Goal: Task Accomplishment & Management: Manage account settings

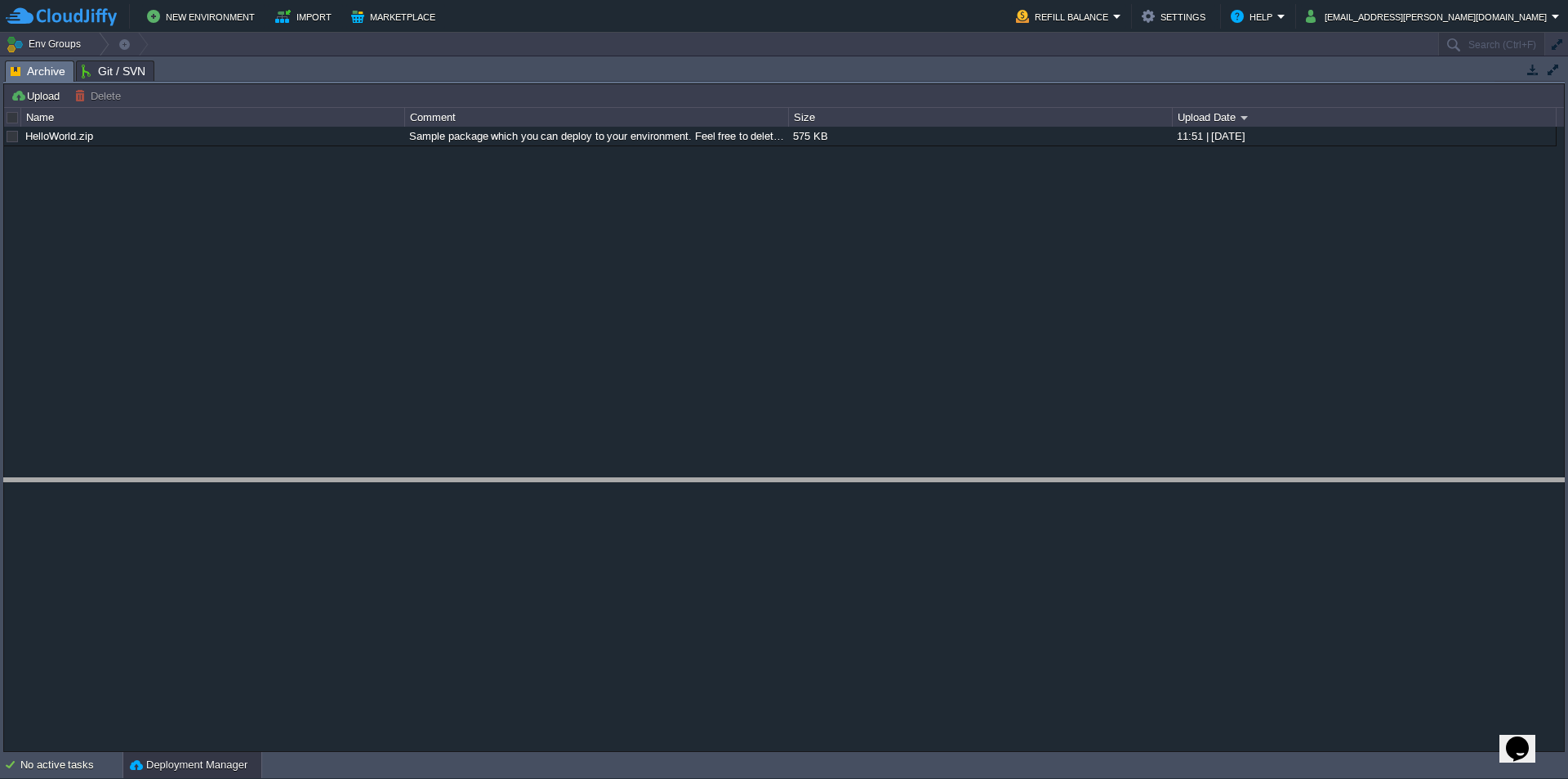
drag, startPoint x: 427, startPoint y: 83, endPoint x: 429, endPoint y: 94, distance: 11.2
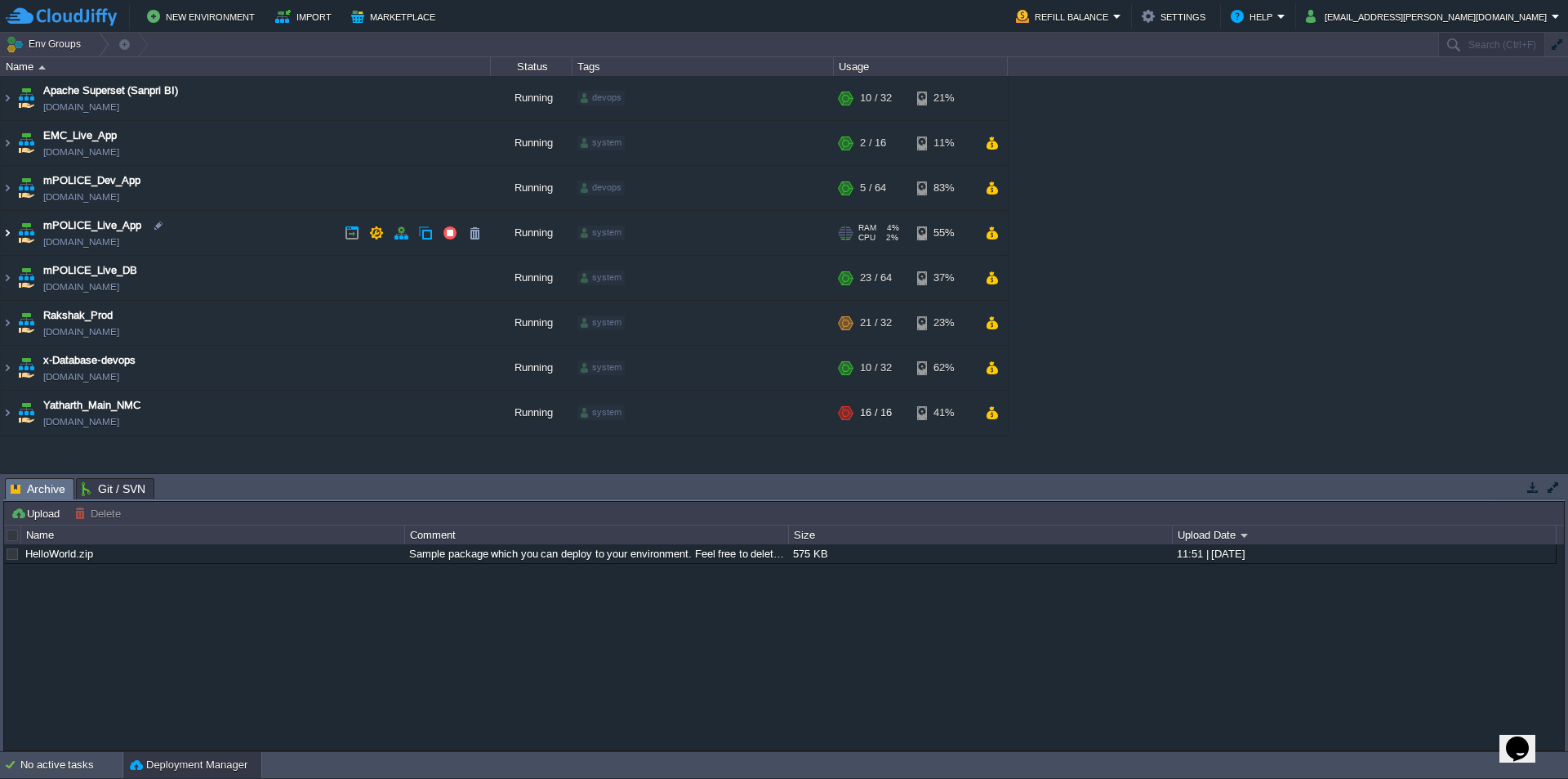
click at [10, 231] on img at bounding box center [7, 233] width 13 height 44
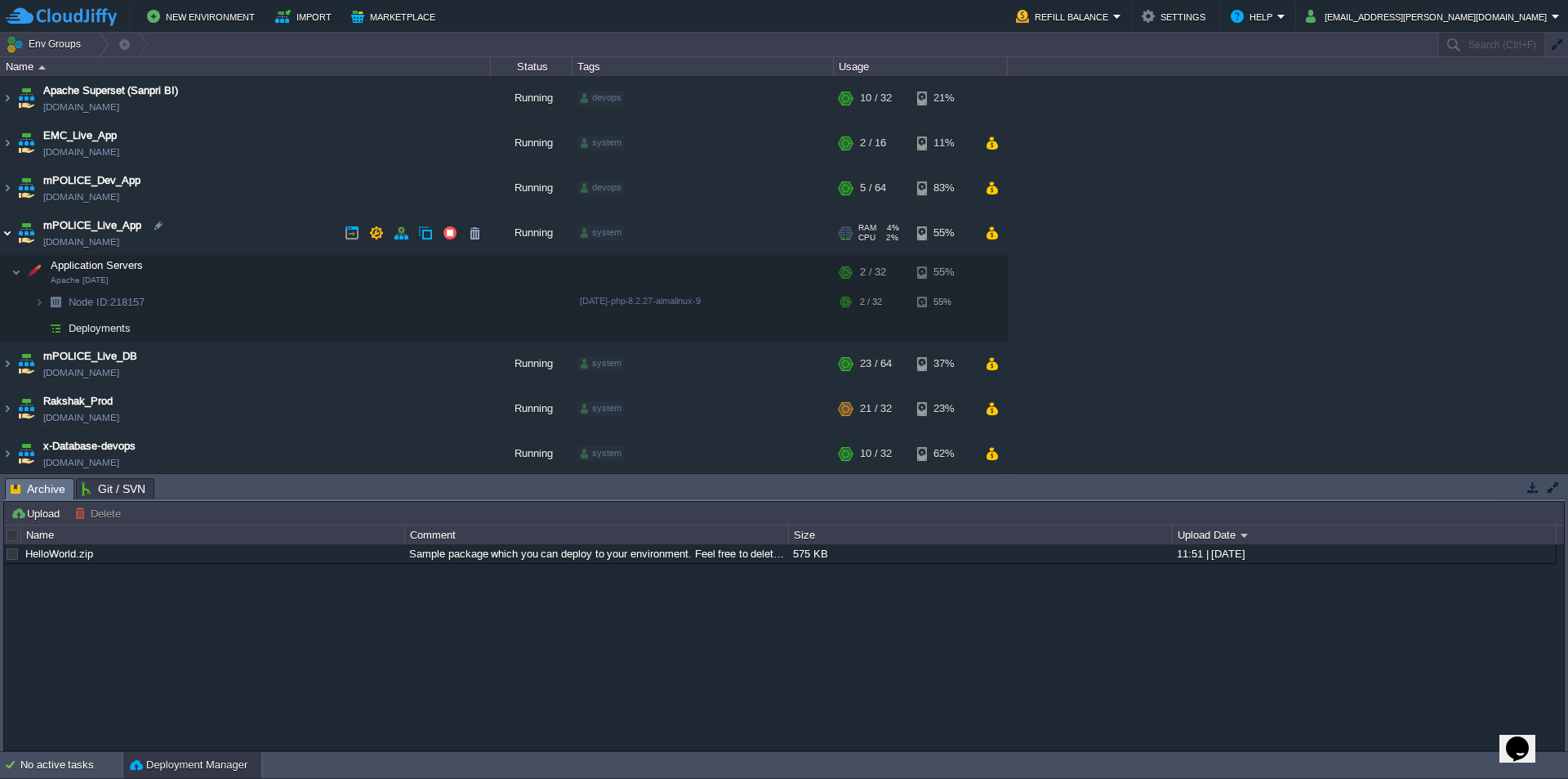
click at [9, 231] on img at bounding box center [7, 233] width 13 height 44
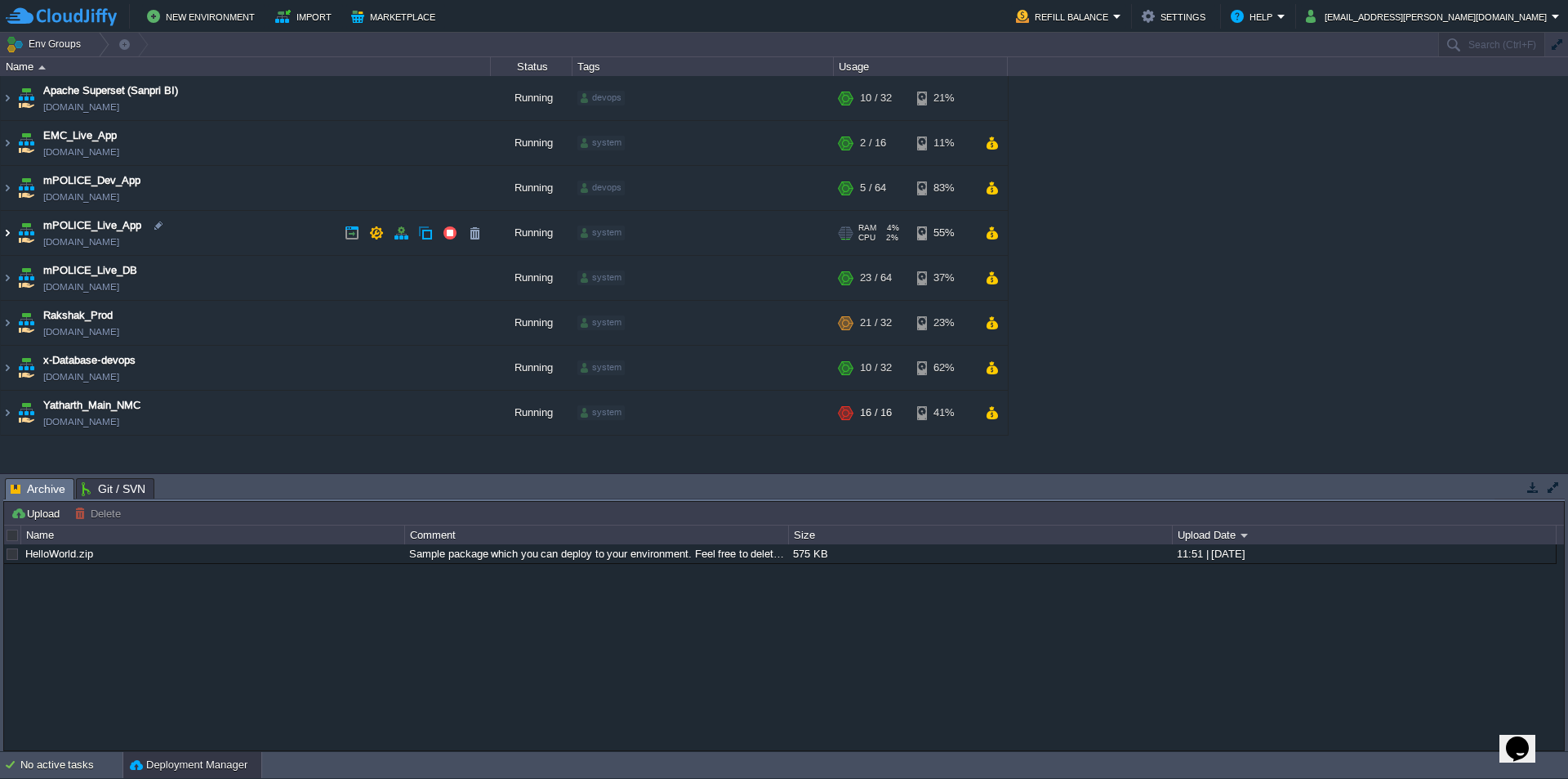
click at [9, 234] on img at bounding box center [7, 233] width 13 height 44
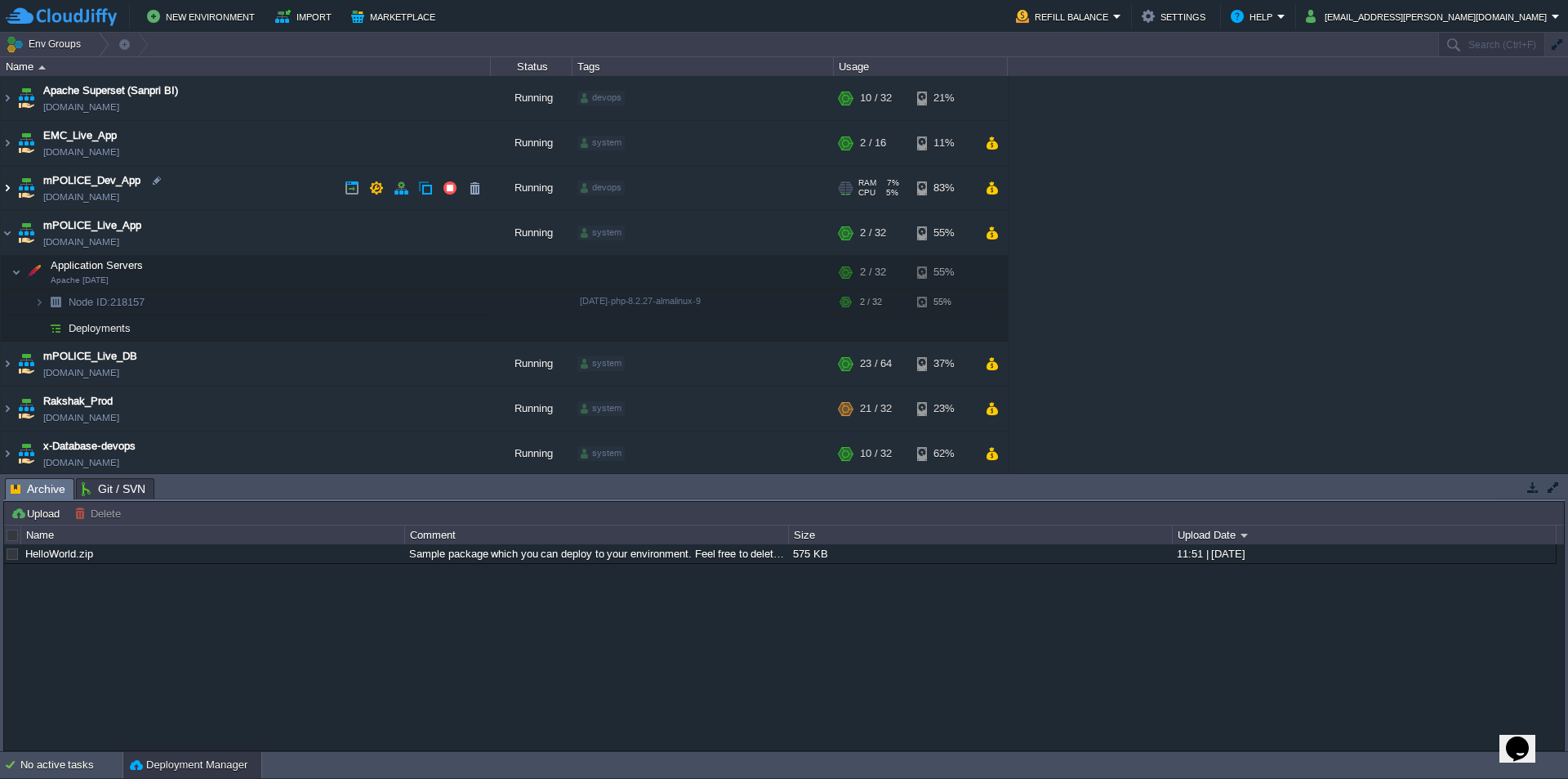
click at [12, 185] on img at bounding box center [7, 188] width 13 height 44
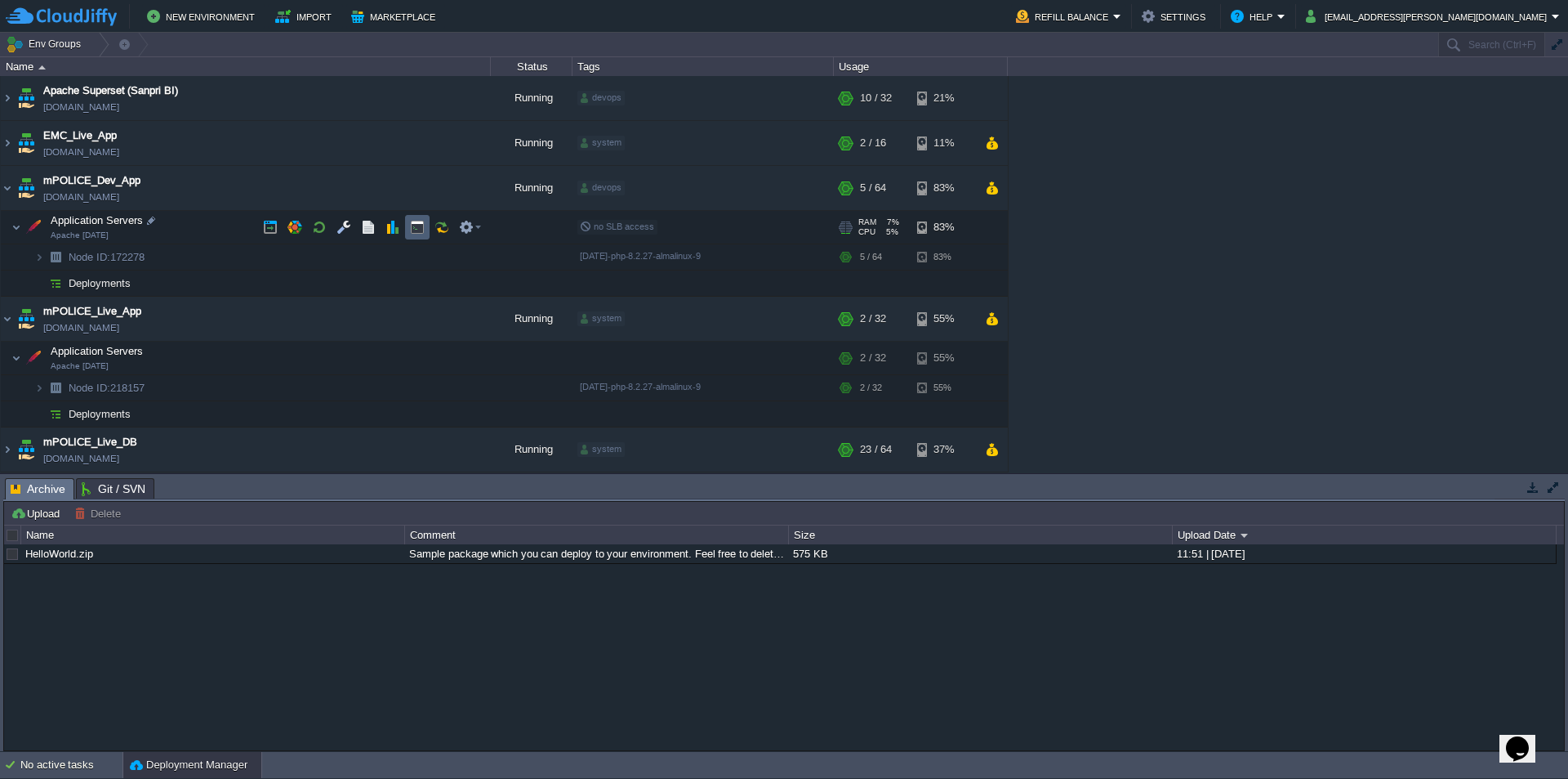
click at [417, 225] on button "button" at bounding box center [417, 227] width 14 height 14
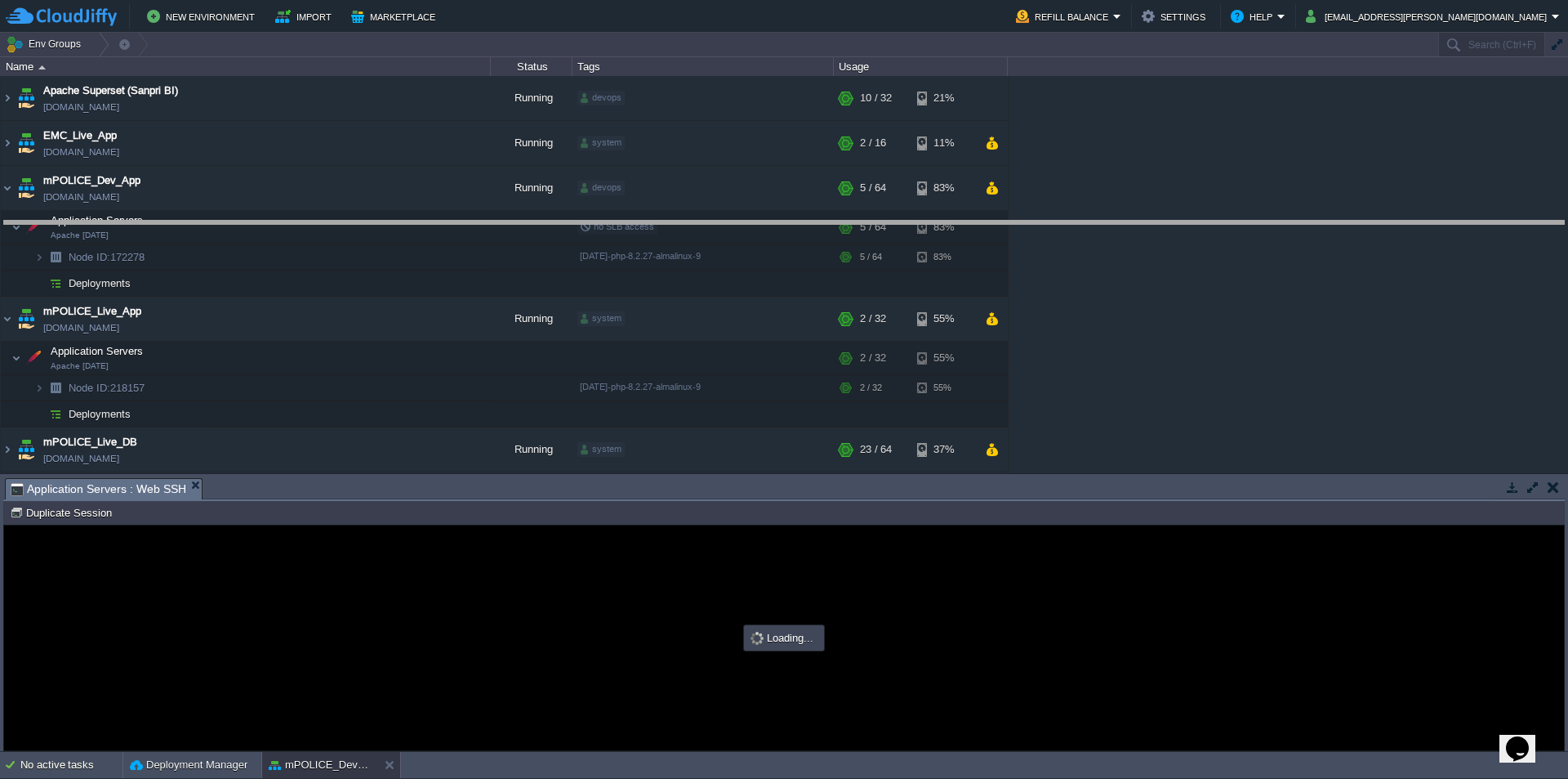
drag, startPoint x: 703, startPoint y: 498, endPoint x: 792, endPoint y: 231, distance: 281.4
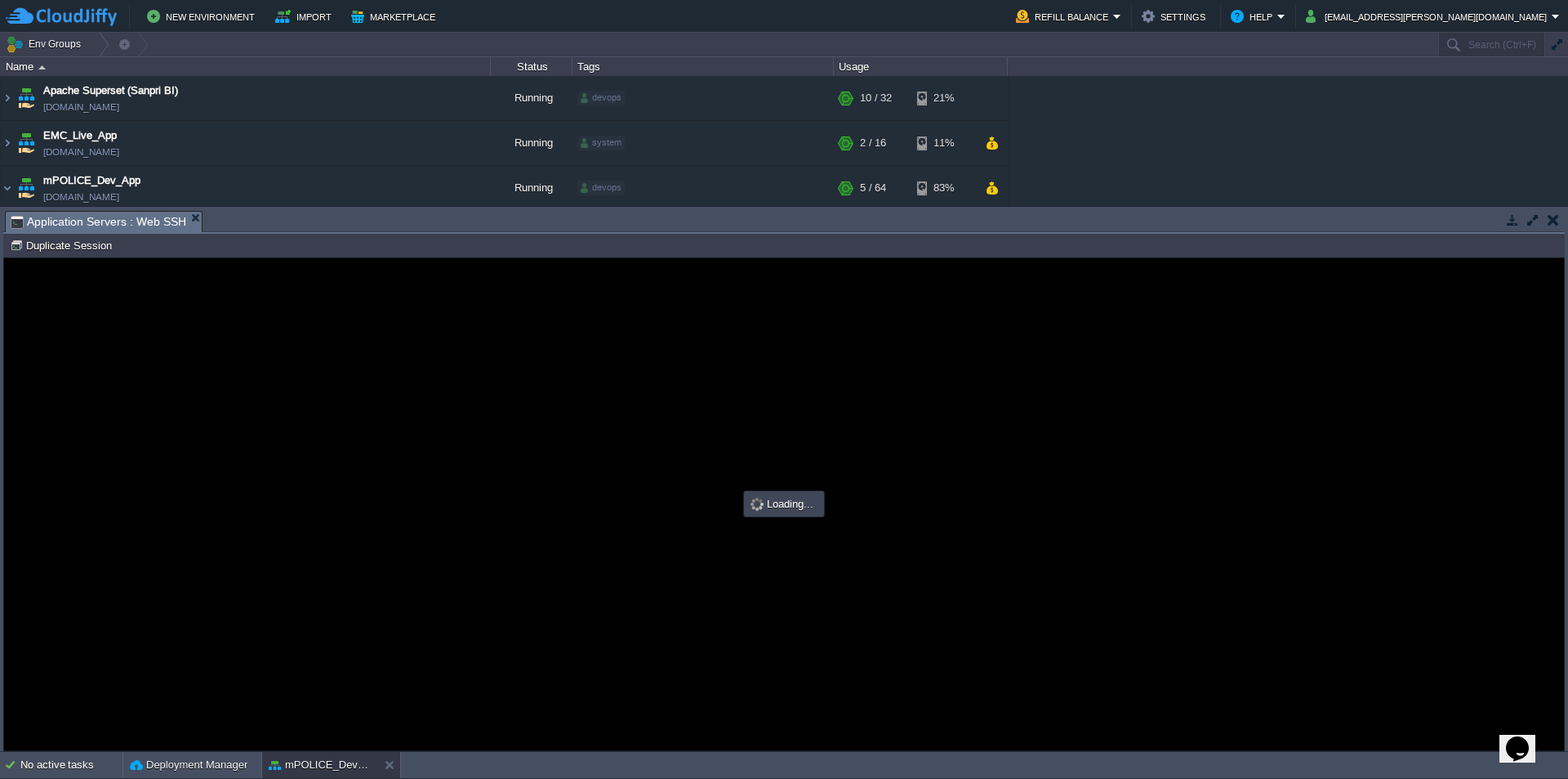
type input "#000000"
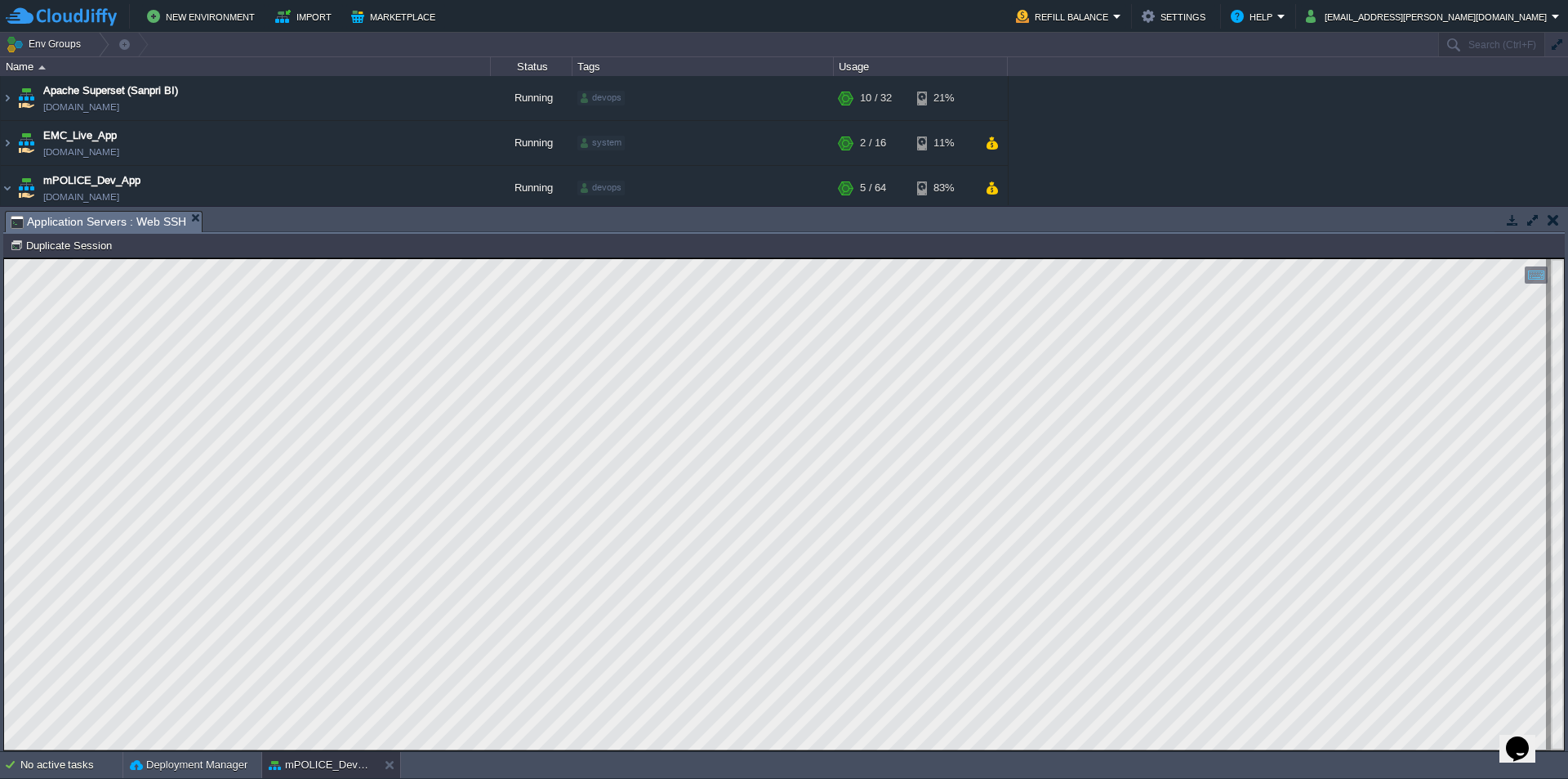
click at [5, 258] on html "Copy: Ctrl + Shift + C Paste: Ctrl + V Settings: Ctrl + Shift + Alt 0" at bounding box center [784, 258] width 1560 height 0
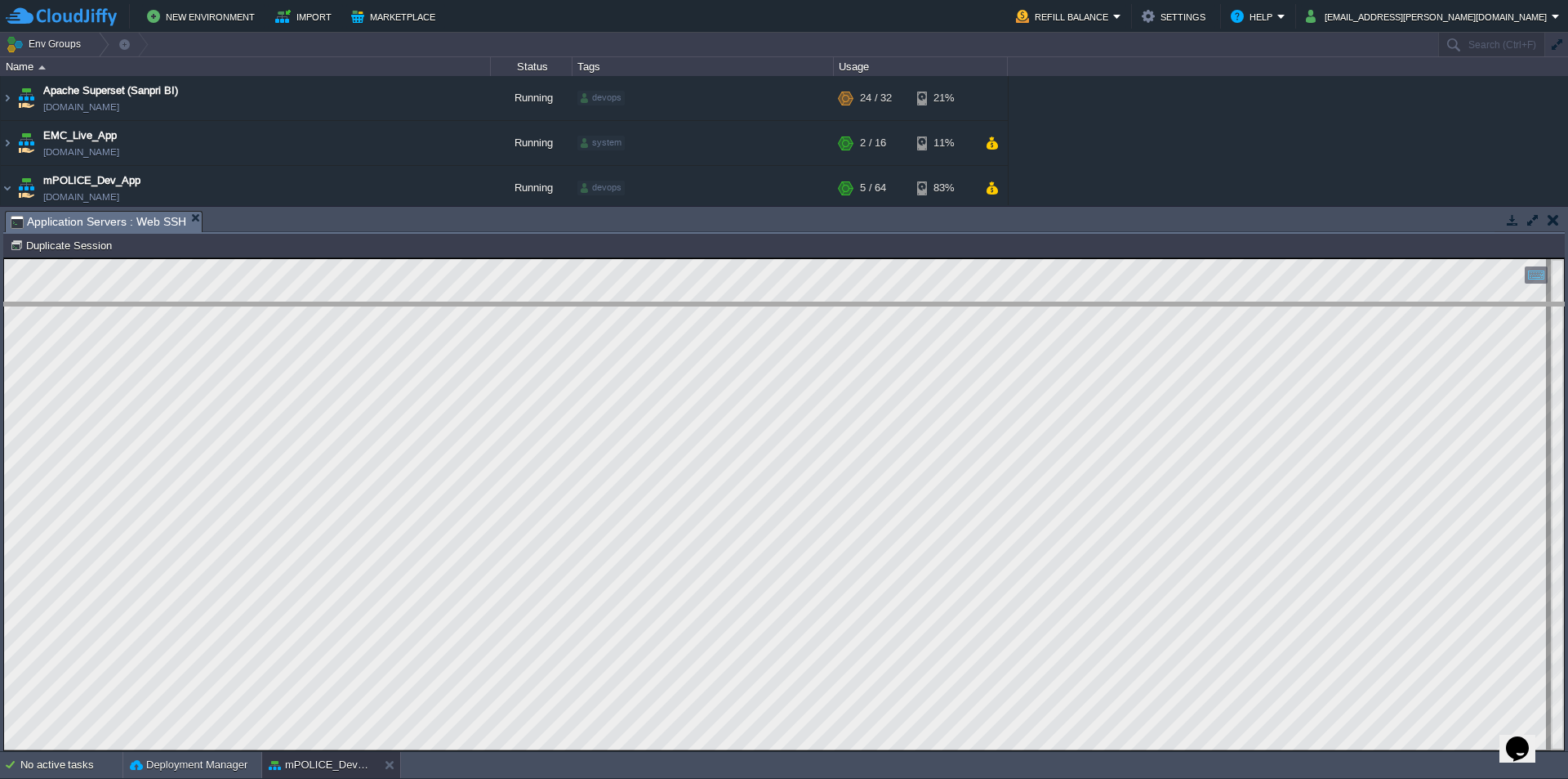
drag, startPoint x: 293, startPoint y: 231, endPoint x: 299, endPoint y: 527, distance: 296.1
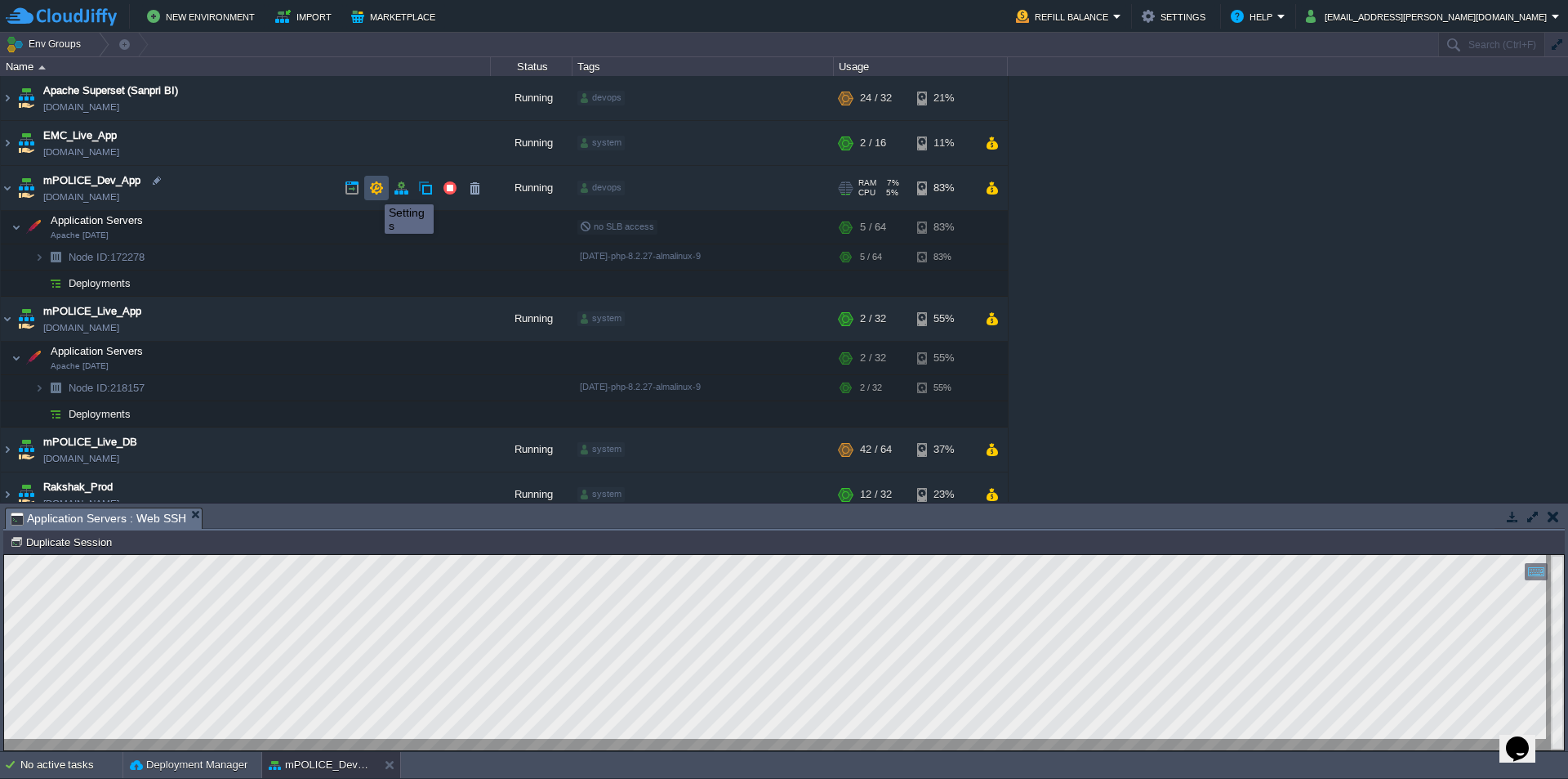
click at [373, 189] on button "button" at bounding box center [377, 188] width 14 height 14
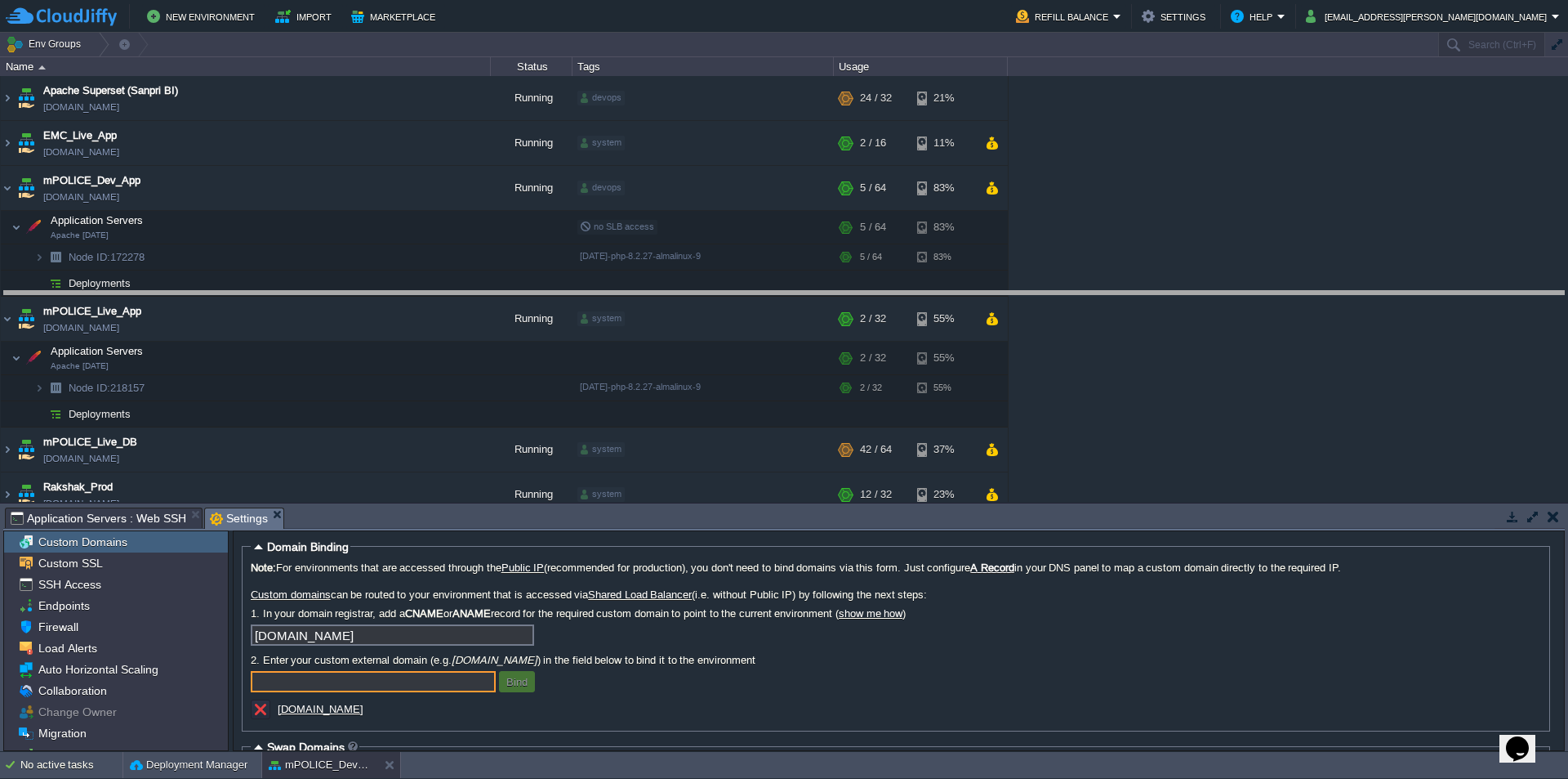
drag, startPoint x: 602, startPoint y: 529, endPoint x: 588, endPoint y: 313, distance: 216.5
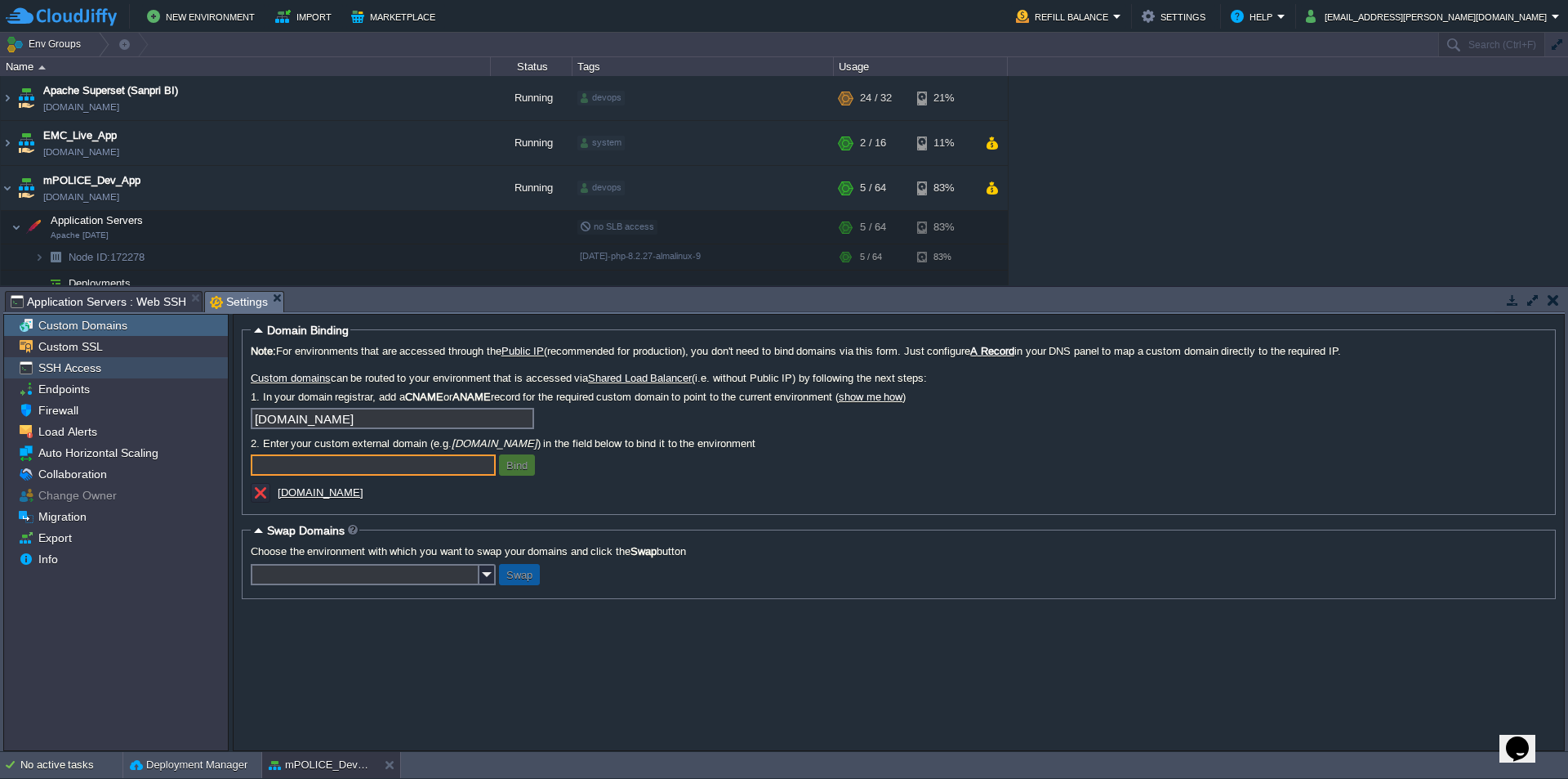
click at [105, 370] on div "SSH Access" at bounding box center [116, 368] width 223 height 22
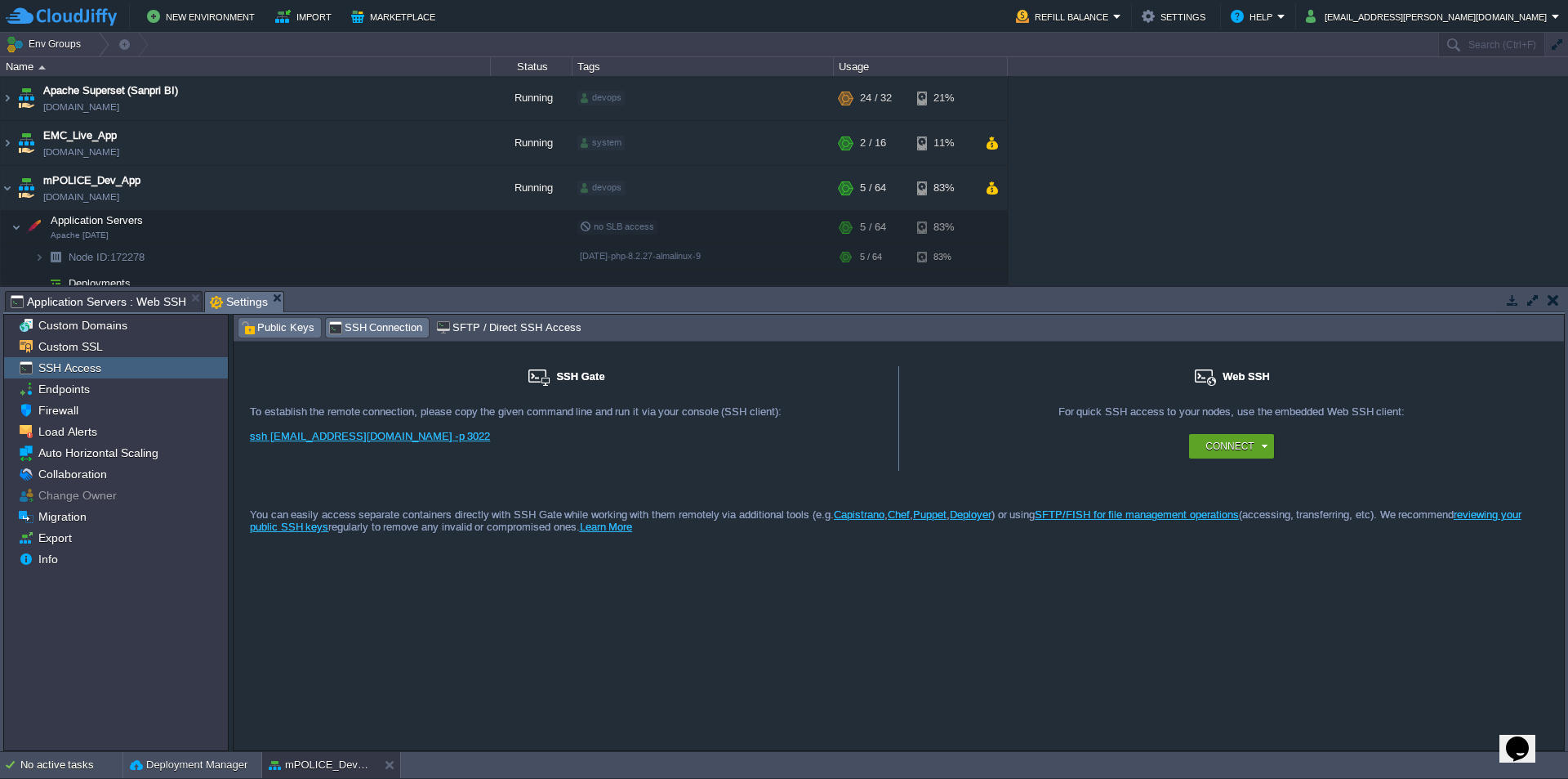
click at [282, 326] on span "Public Keys" at bounding box center [278, 327] width 74 height 18
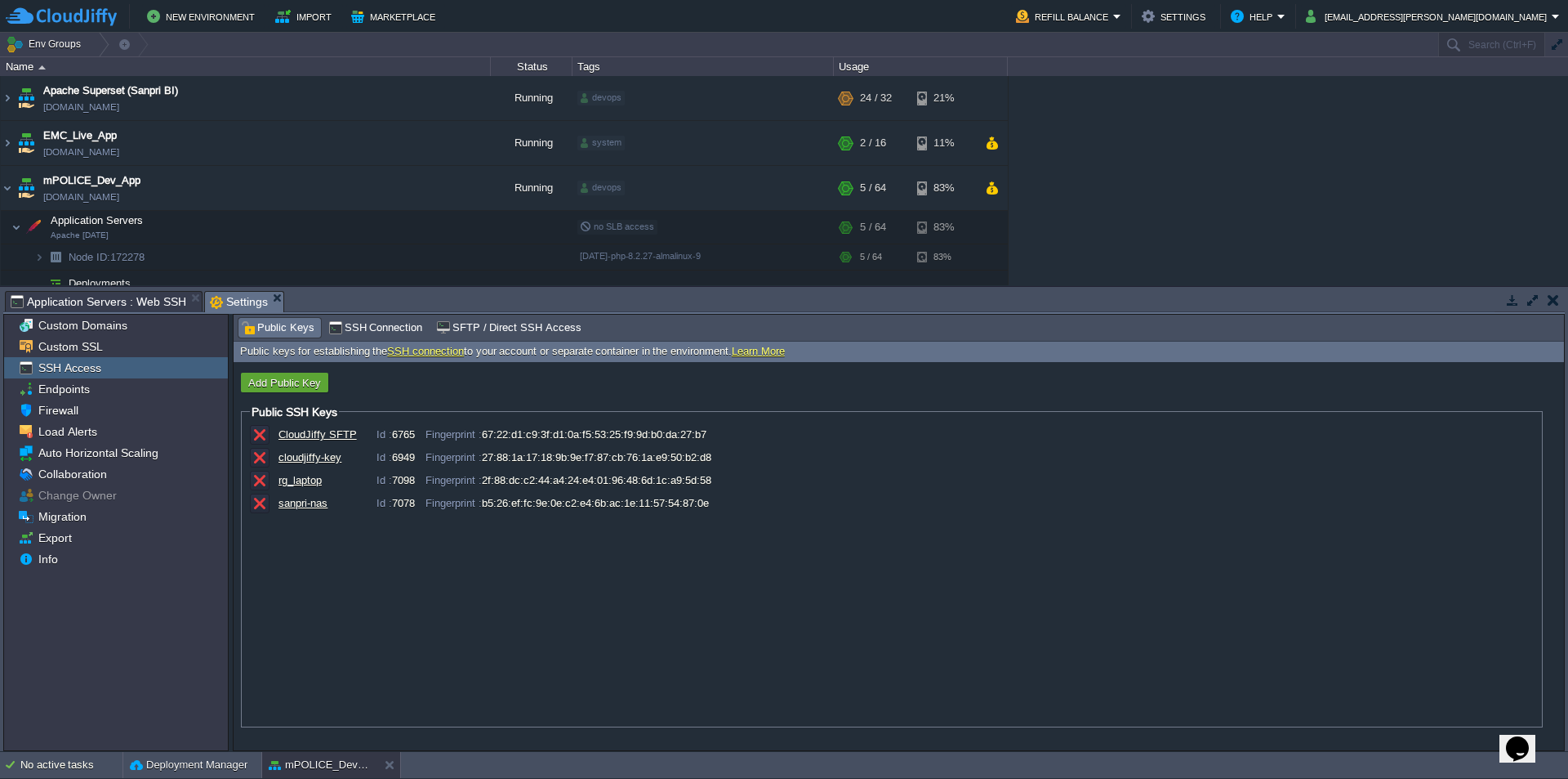
click at [304, 504] on div "sanpri-nas" at bounding box center [319, 503] width 82 height 13
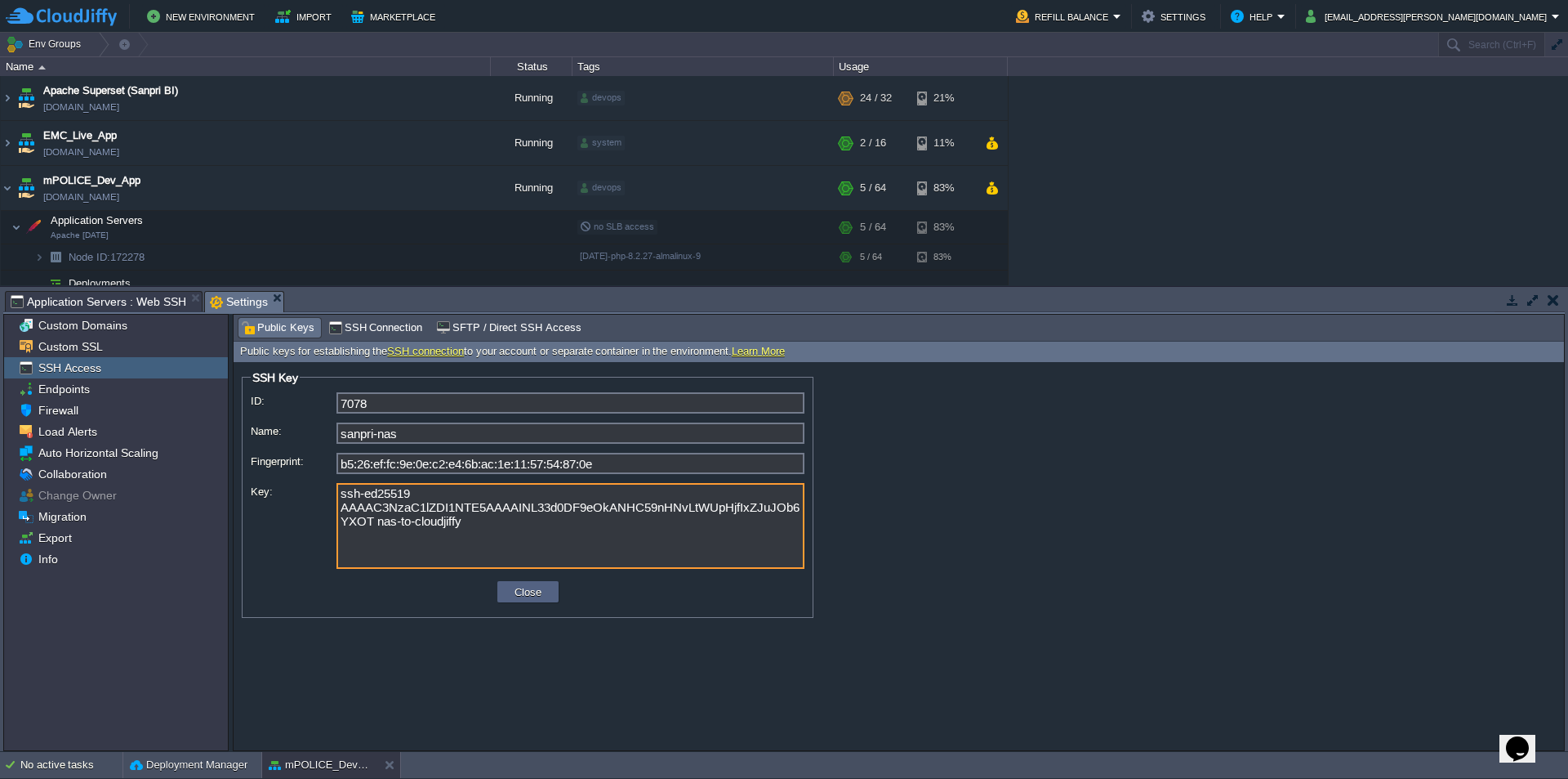
drag, startPoint x: 456, startPoint y: 531, endPoint x: 320, endPoint y: 490, distance: 142.0
click at [320, 490] on div "Key: ssh-ed25519 AAAAC3NzaC1lZDI1NTE5AAAAINL33d0DF9eOkANHC59nHNvLtWUpHjfIxZJuJO…" at bounding box center [527, 527] width 553 height 88
click at [540, 522] on textarea "ssh-ed25519 AAAAC3NzaC1lZDI1NTE5AAAAINL33d0DF9eOkANHC59nHNvLtWUpHjfIxZJuJOb6YXO…" at bounding box center [570, 526] width 468 height 86
click at [471, 526] on textarea "ssh-ed25519 AAAAC3NzaC1lZDI1NTE5AAAAINL33d0DF9eOkANHC59nHNvLtWUpHjfIxZJuJOb6YXO…" at bounding box center [570, 526] width 468 height 86
drag, startPoint x: 402, startPoint y: 518, endPoint x: 251, endPoint y: 471, distance: 158.1
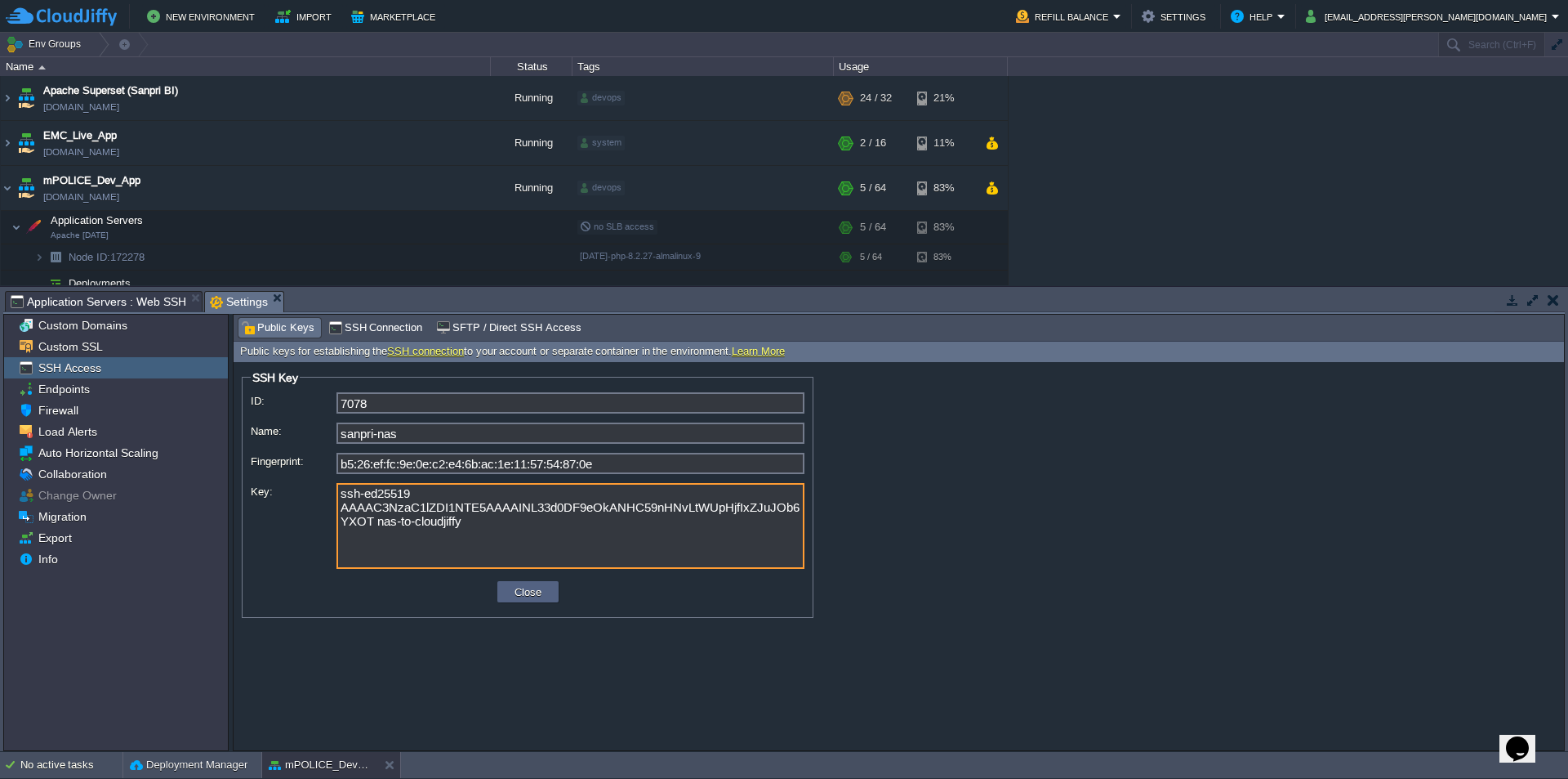
click at [251, 471] on div "ID: 7078 Name: sanpri-nas Fingerprint: b5:26:ef:fc:9e:0e:c2:e4:6b:ac:1e:11:57:5…" at bounding box center [527, 483] width 553 height 182
click at [524, 595] on button "Close" at bounding box center [527, 591] width 37 height 14
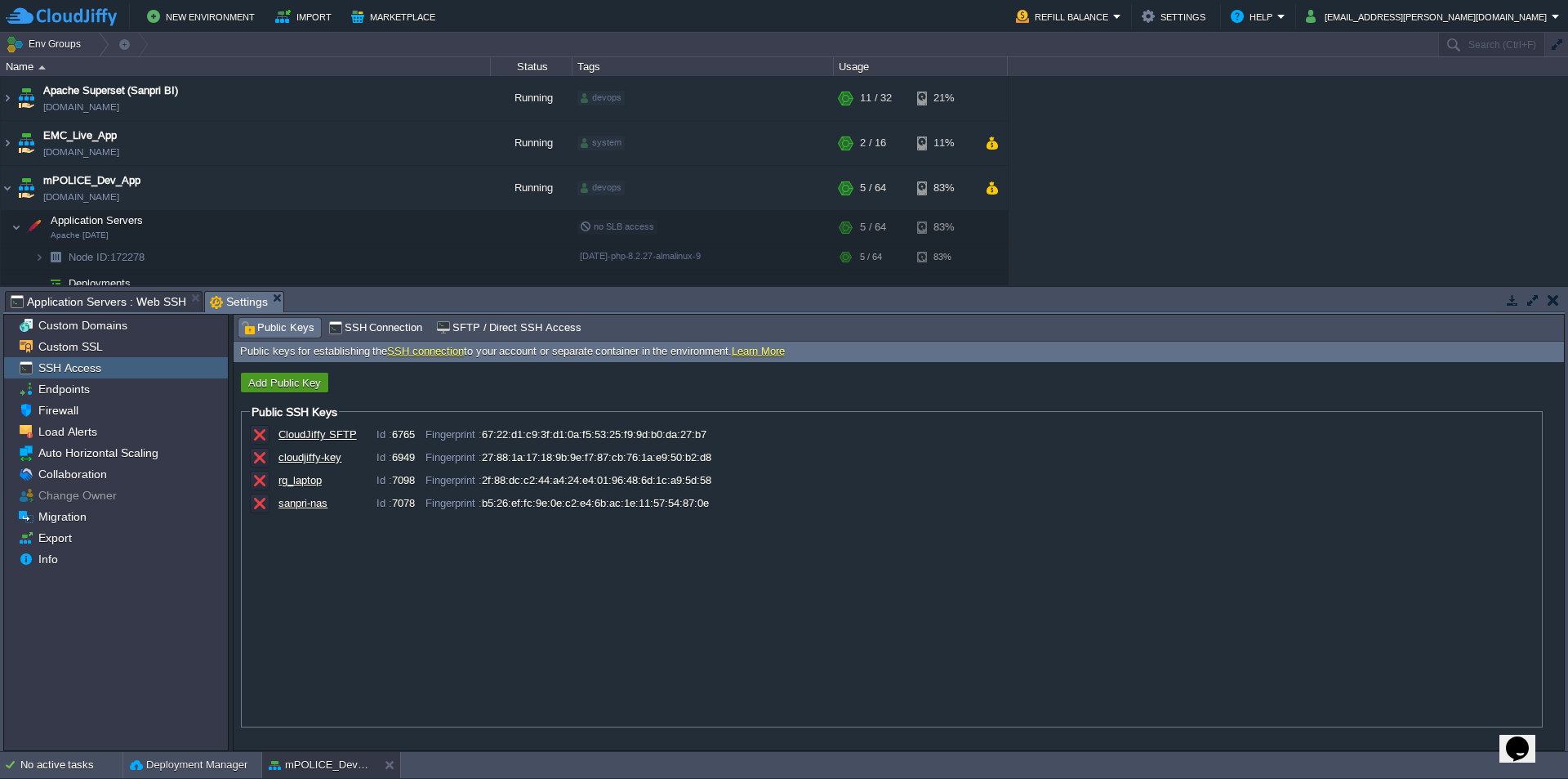
click at [281, 373] on td "Add Public Key" at bounding box center [284, 382] width 87 height 20
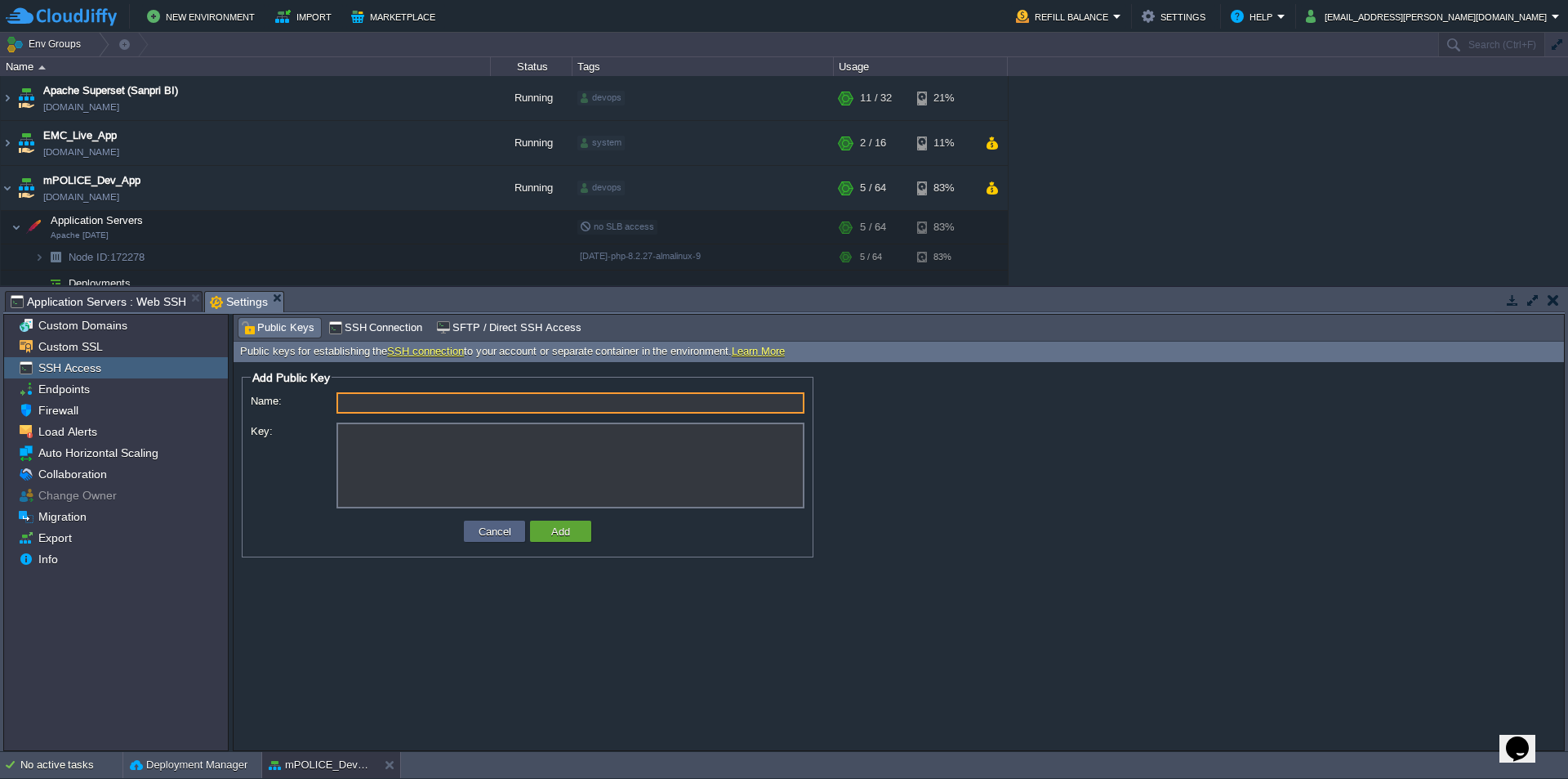
click at [376, 450] on textarea "Key:" at bounding box center [570, 465] width 468 height 86
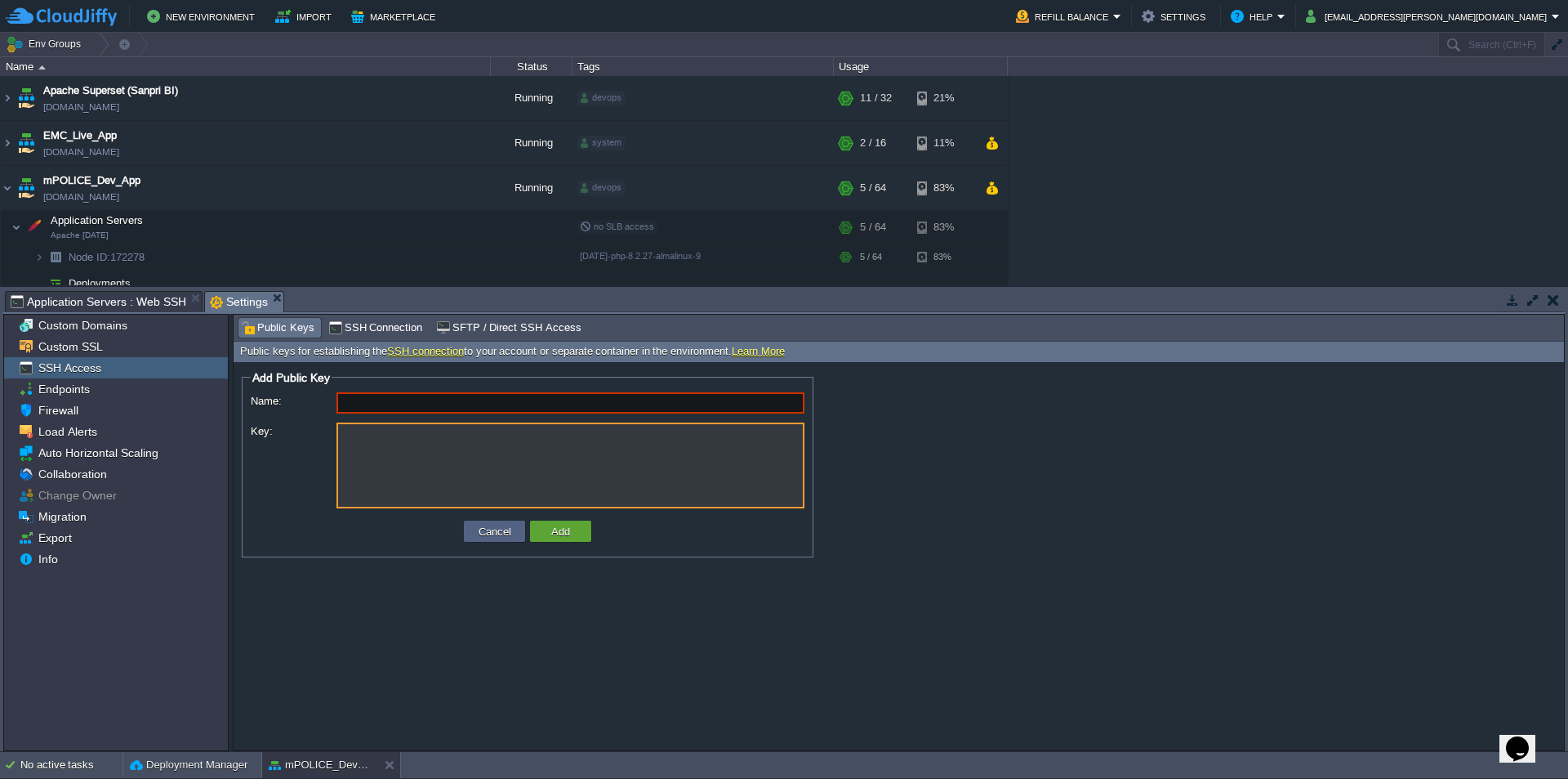
paste textarea "ssh-ed25519 AAAAC3NzaC1lZDI1NTE5AAAAIDovY8+l/KatsZ9yJpsGAr3w7NAOw5TSPjUZgUN3R//…"
type textarea "ssh-ed25519 AAAAC3NzaC1lZDI1NTE5AAAAIDovY8+l/KatsZ9yJpsGAr3w7NAOw5TSPjUZgUN3R//…"
click at [387, 399] on input "Name:" at bounding box center [570, 403] width 468 height 22
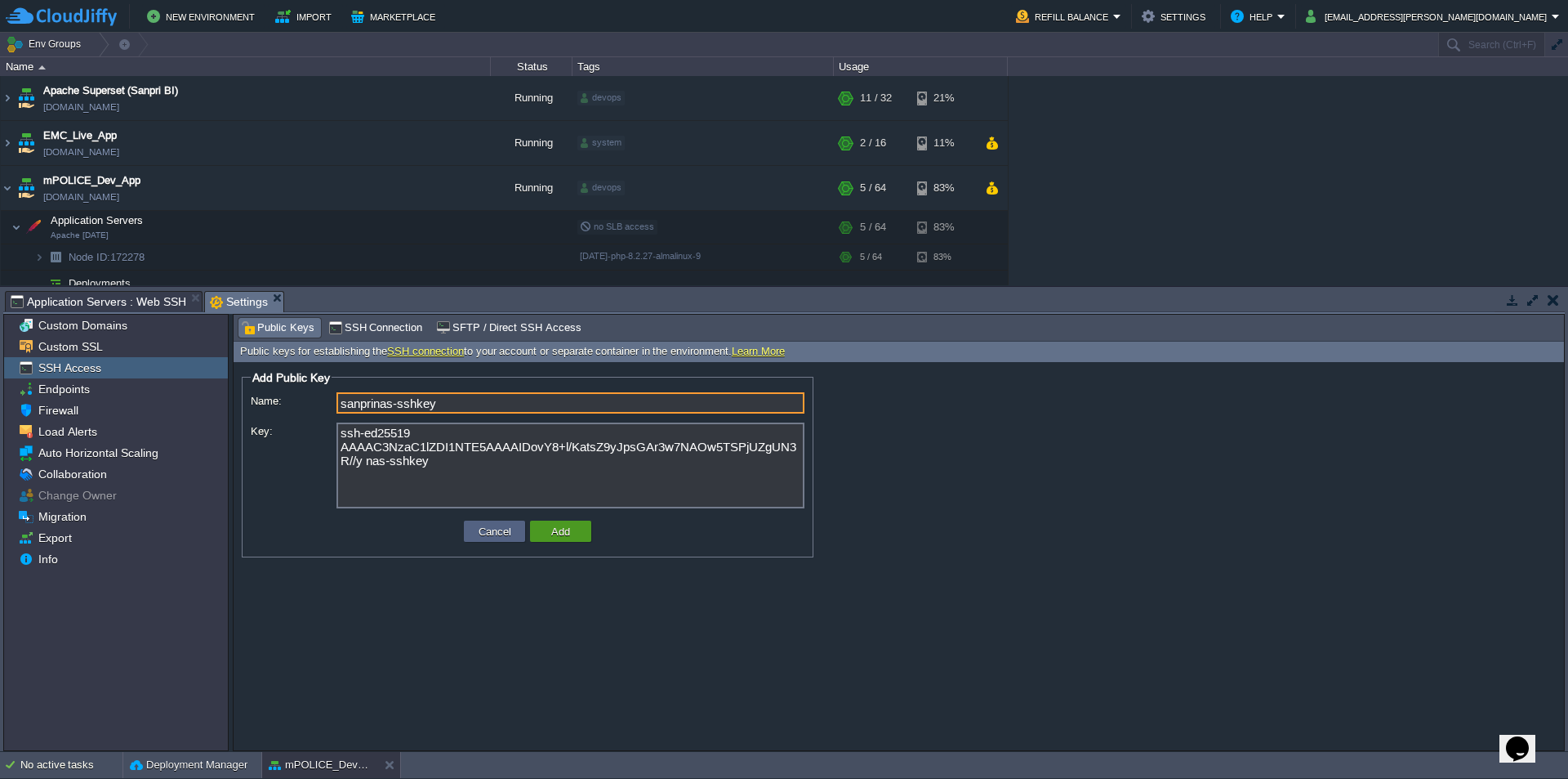
type input "sanprinas-sshkey"
click at [568, 538] on button "Add" at bounding box center [561, 531] width 29 height 14
